Goal: Task Accomplishment & Management: Use online tool/utility

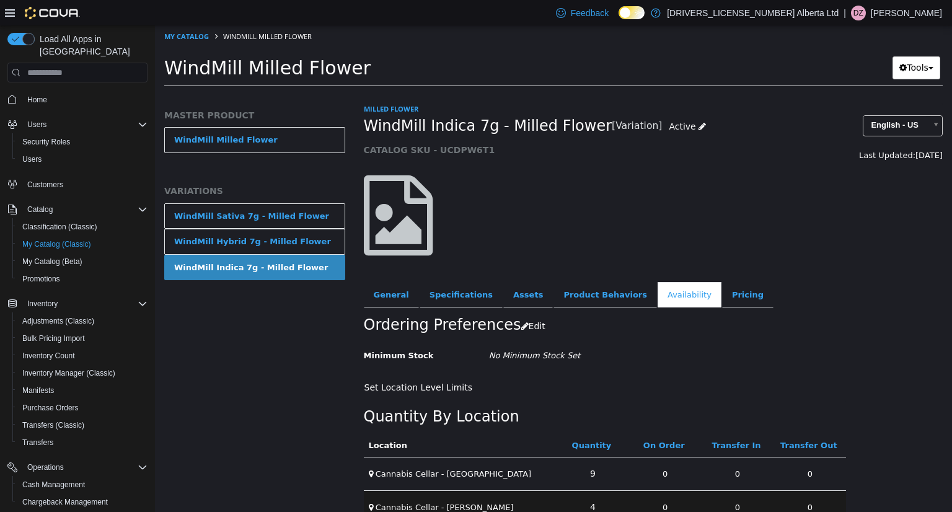
scroll to position [56, 0]
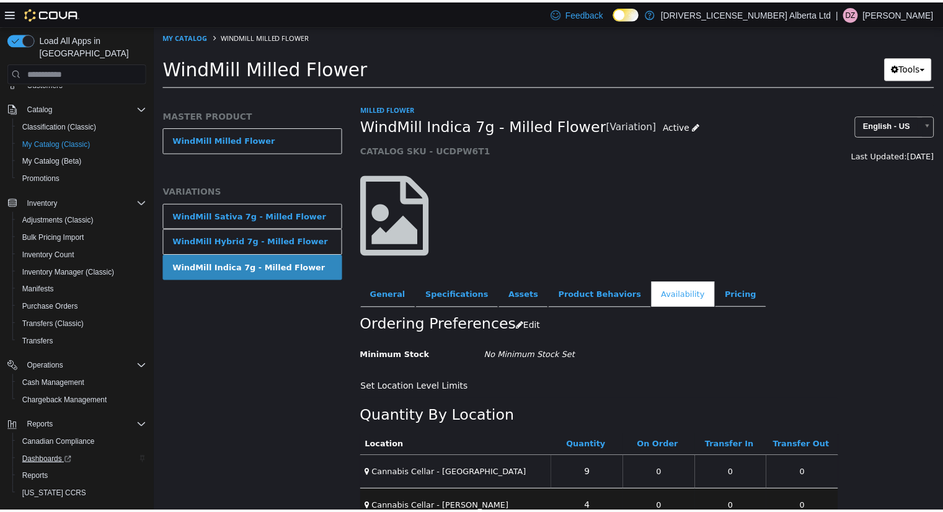
scroll to position [121, 0]
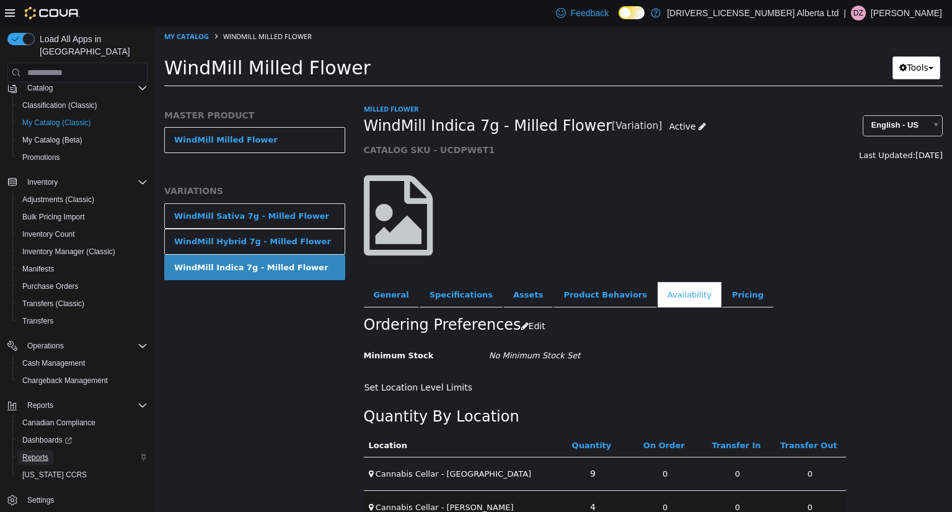
click at [48, 452] on span "Reports" at bounding box center [35, 457] width 26 height 10
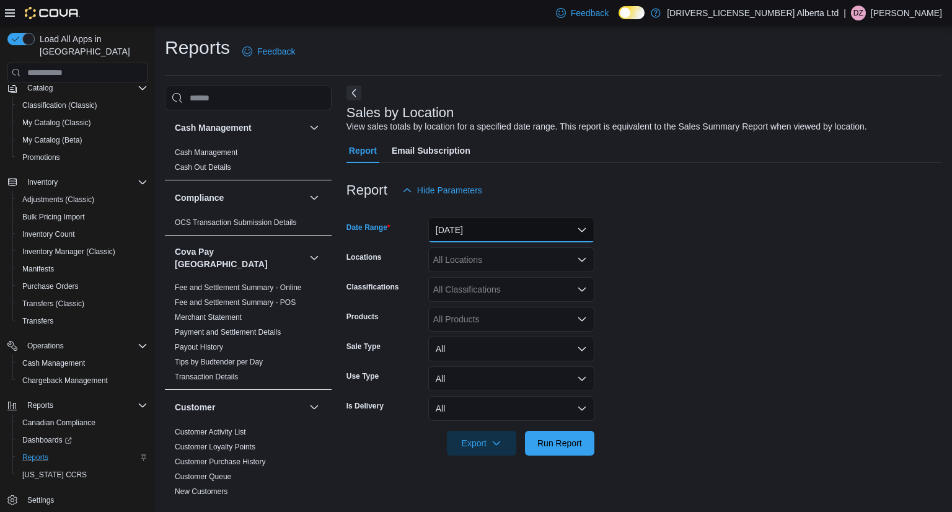
click at [526, 226] on button "[DATE]" at bounding box center [511, 230] width 166 height 25
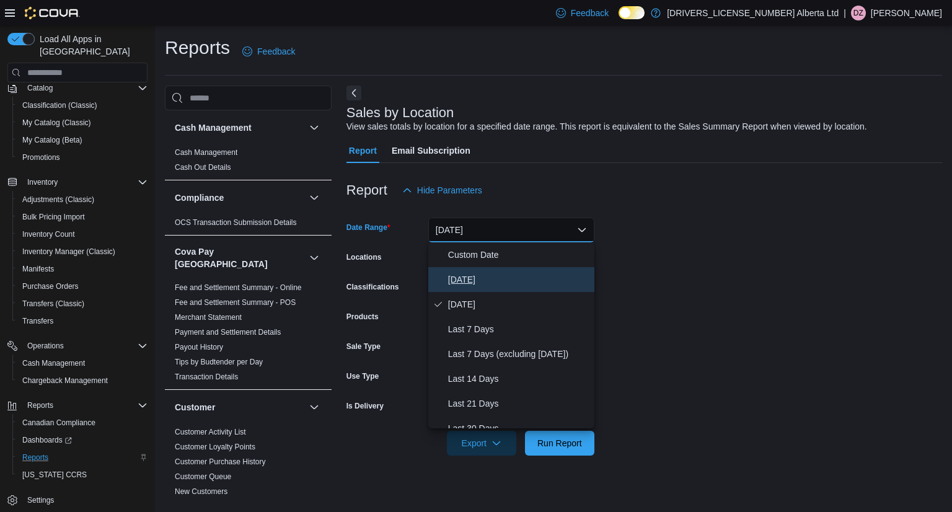
click at [475, 276] on span "Today" at bounding box center [518, 279] width 141 height 15
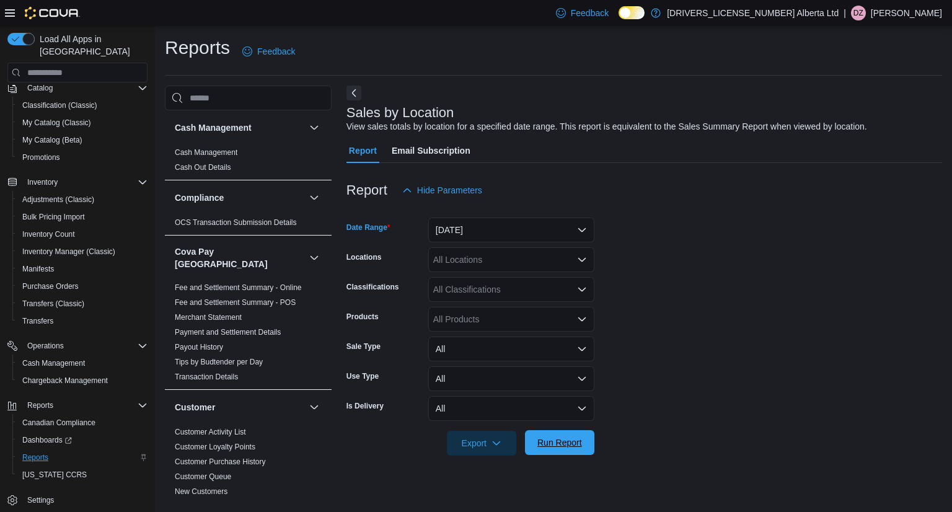
click at [535, 438] on span "Run Report" at bounding box center [559, 442] width 55 height 25
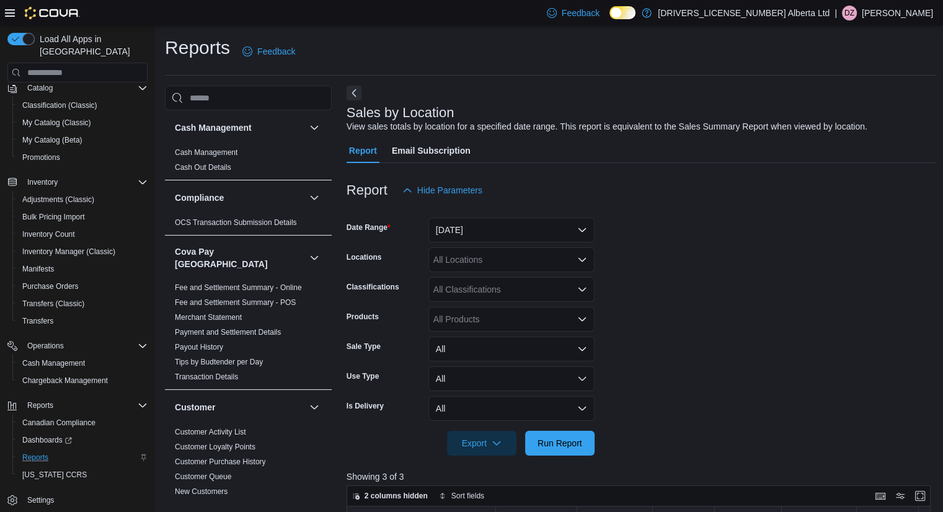
scroll to position [372, 0]
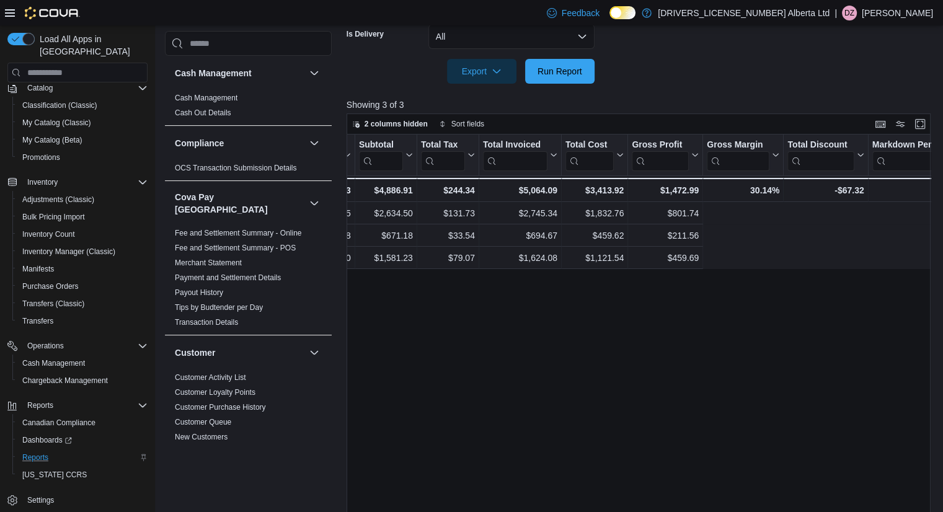
drag, startPoint x: 715, startPoint y: 391, endPoint x: 830, endPoint y: 392, distance: 114.7
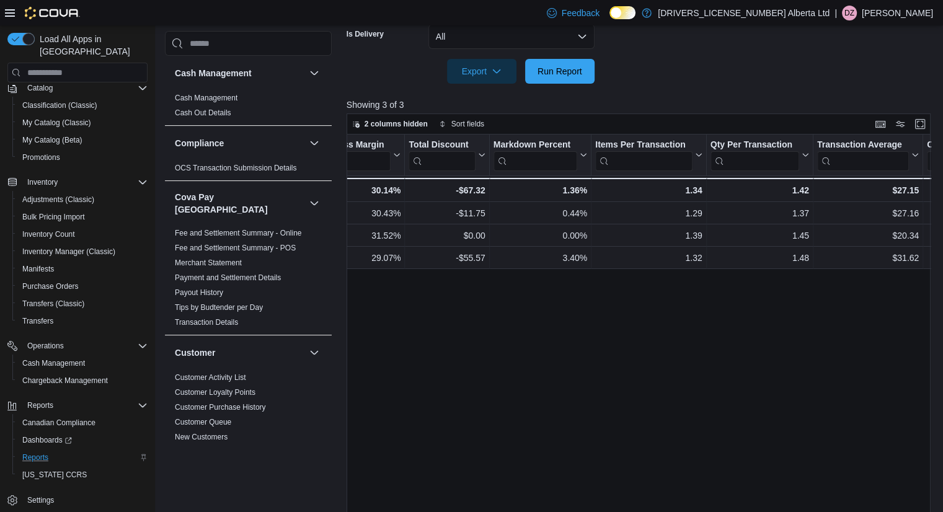
drag, startPoint x: 731, startPoint y: 388, endPoint x: 773, endPoint y: 379, distance: 42.6
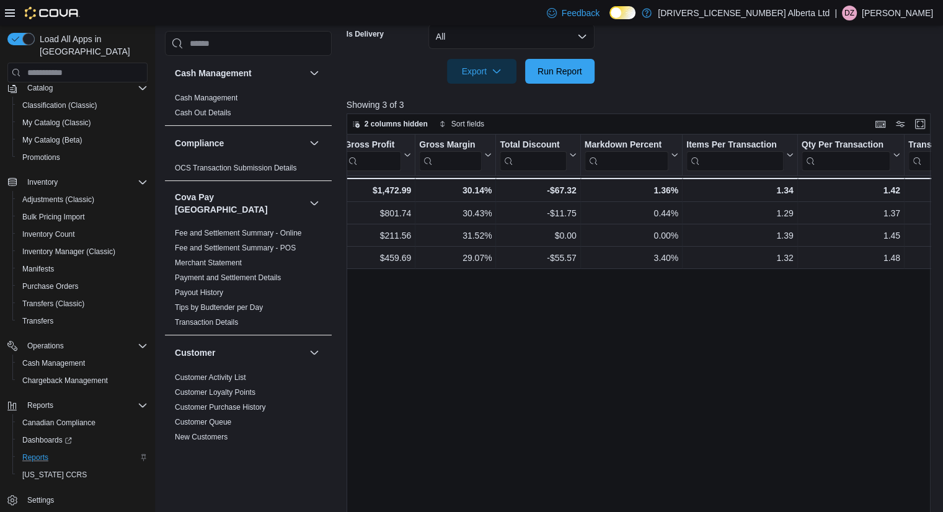
scroll to position [0, 0]
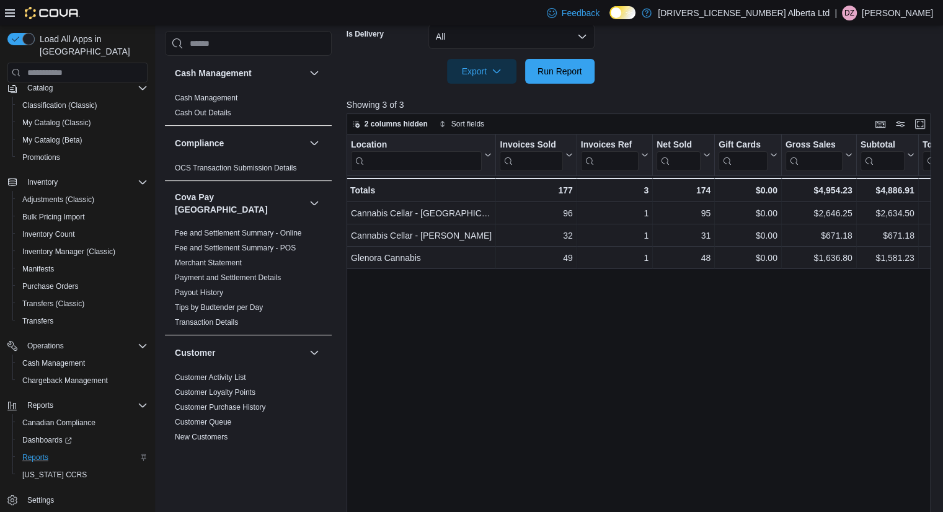
drag, startPoint x: 773, startPoint y: 376, endPoint x: 485, endPoint y: 413, distance: 290.6
click at [576, 72] on span "Run Report" at bounding box center [559, 70] width 45 height 12
